Goal: Task Accomplishment & Management: Manage account settings

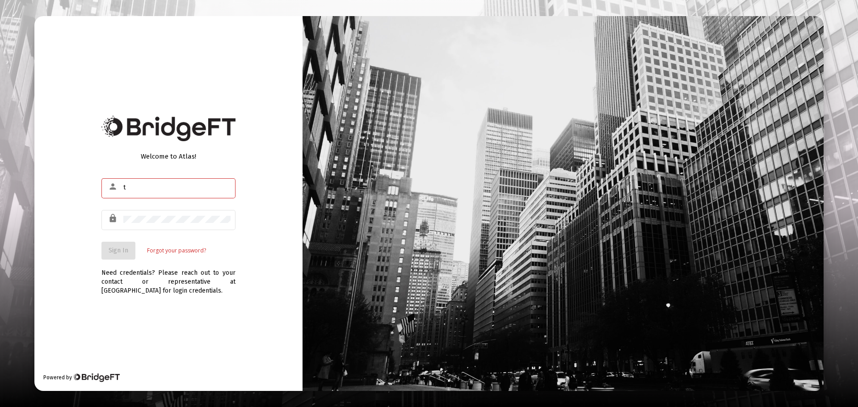
type input "[EMAIL_ADDRESS][DOMAIN_NAME]"
click at [122, 247] on span "Sign In" at bounding box center [119, 251] width 20 height 8
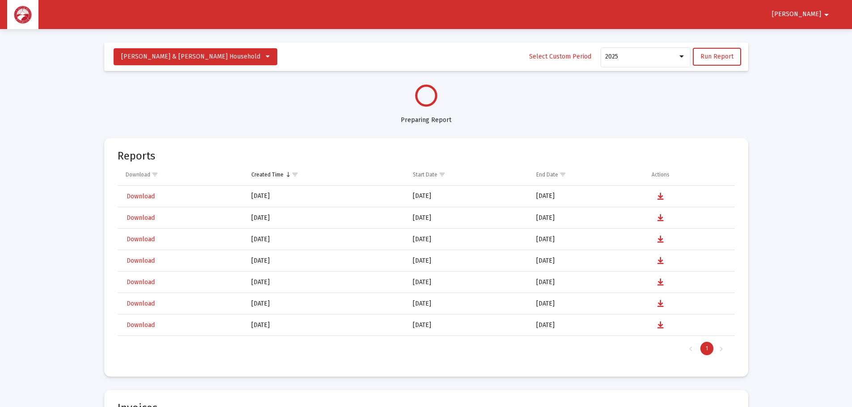
select select "View all"
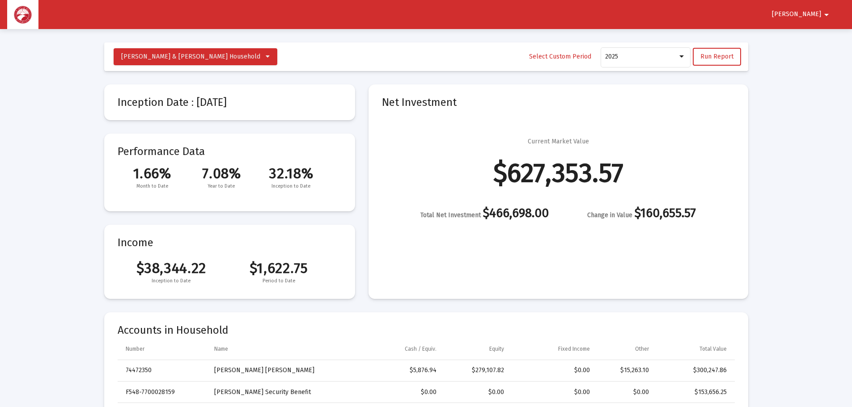
click at [802, 12] on span "[PERSON_NAME]" at bounding box center [796, 15] width 49 height 8
click at [806, 35] on button "Logout" at bounding box center [811, 37] width 50 height 21
